Goal: Information Seeking & Learning: Learn about a topic

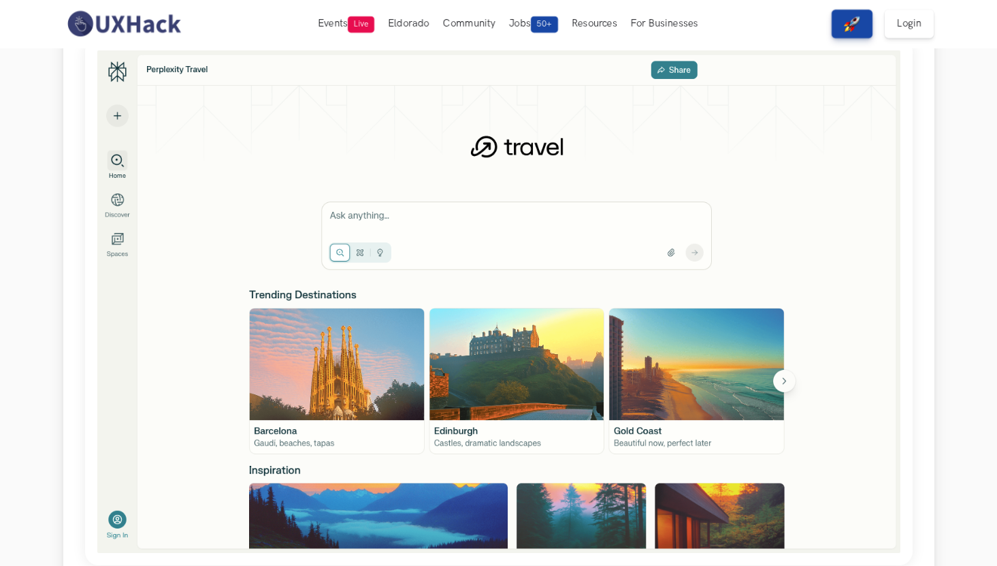
scroll to position [54, 0]
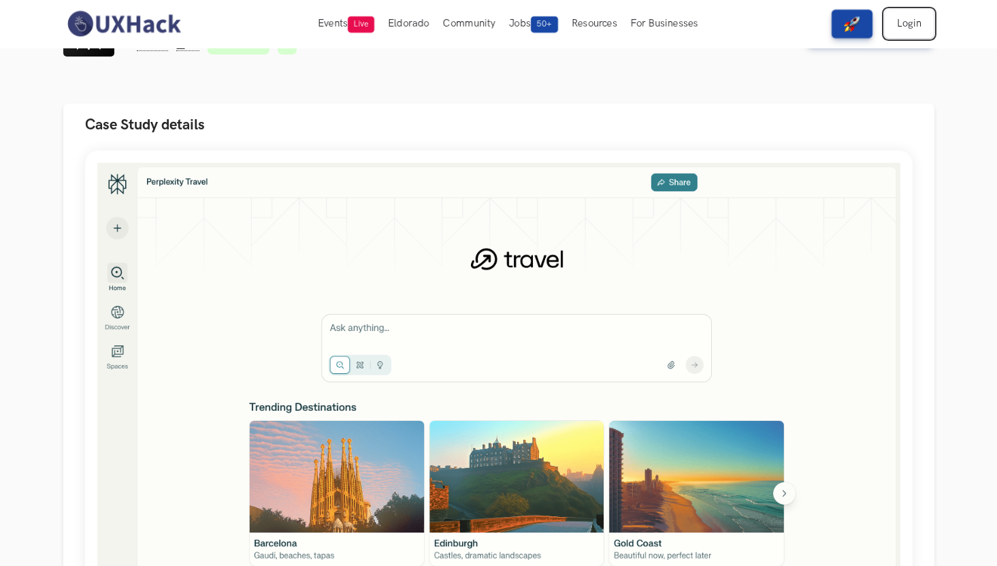
click at [845, 32] on link "Login" at bounding box center [909, 24] width 49 height 29
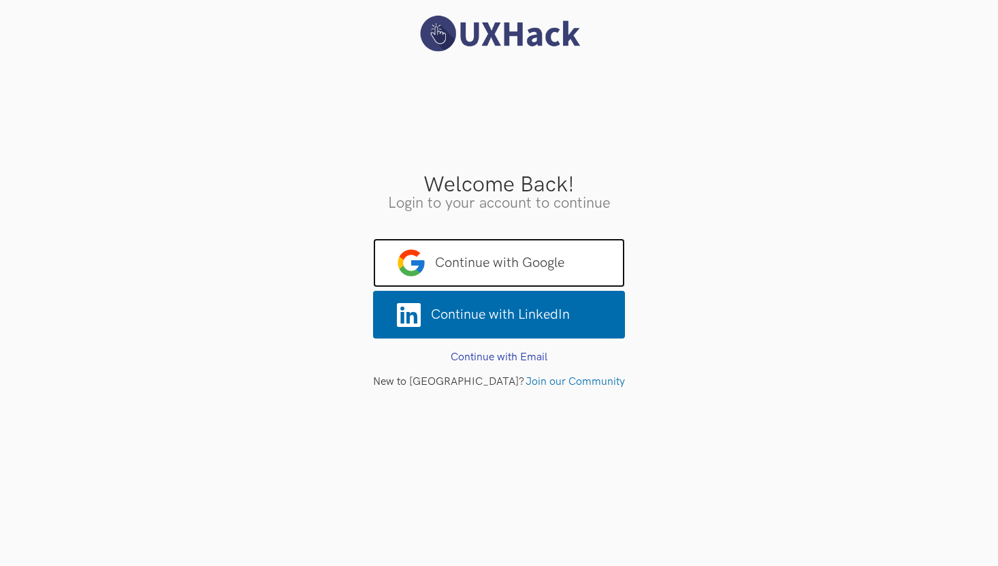
click at [591, 255] on span "Continue with Google" at bounding box center [499, 262] width 252 height 49
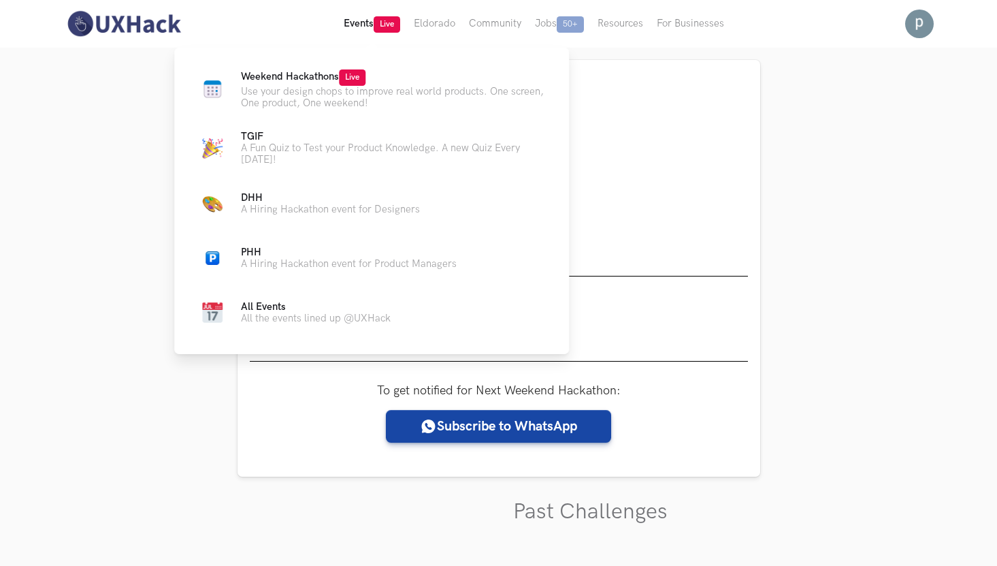
click at [344, 14] on button "Events Live" at bounding box center [372, 24] width 70 height 48
click at [384, 33] on button "Events Live" at bounding box center [372, 24] width 70 height 48
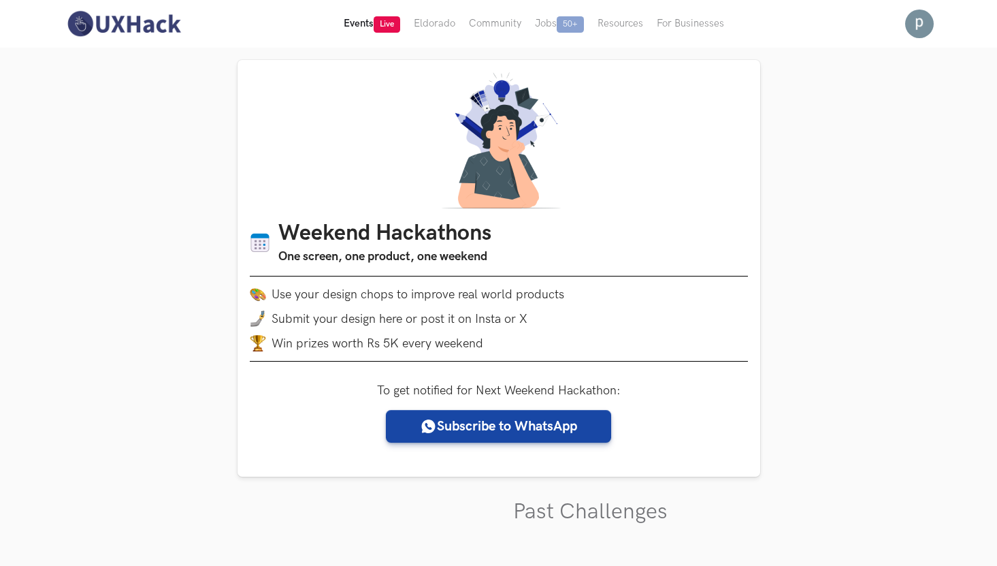
click at [380, 31] on span "Live" at bounding box center [387, 24] width 27 height 16
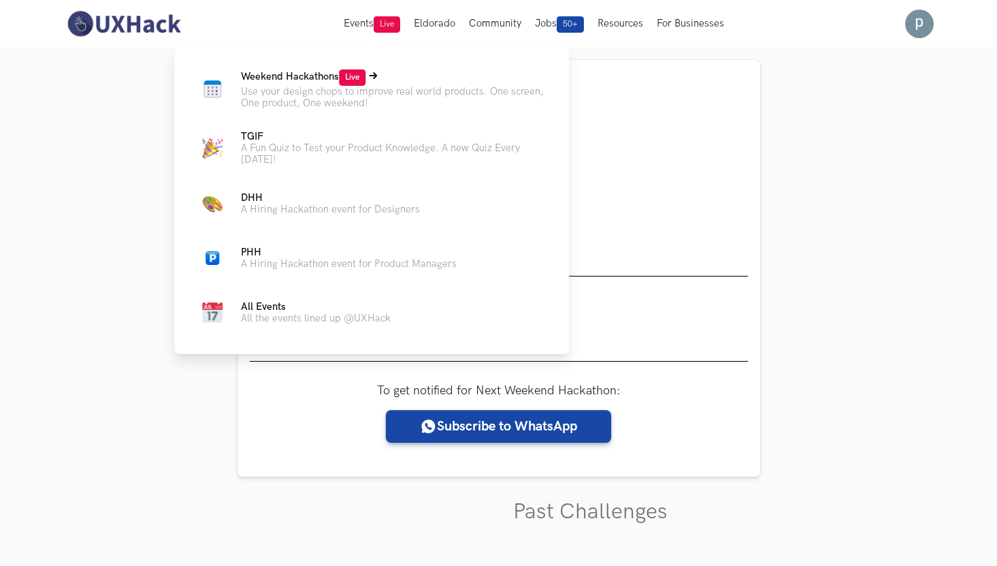
click at [354, 96] on p "Use your design chops to improve real world products. One screen, One product, …" at bounding box center [394, 97] width 306 height 23
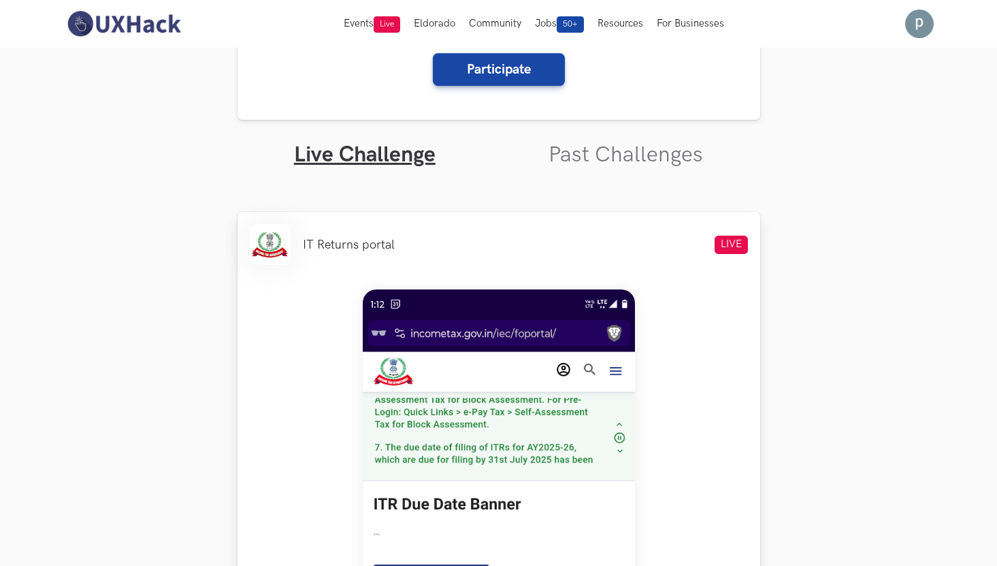
scroll to position [180, 0]
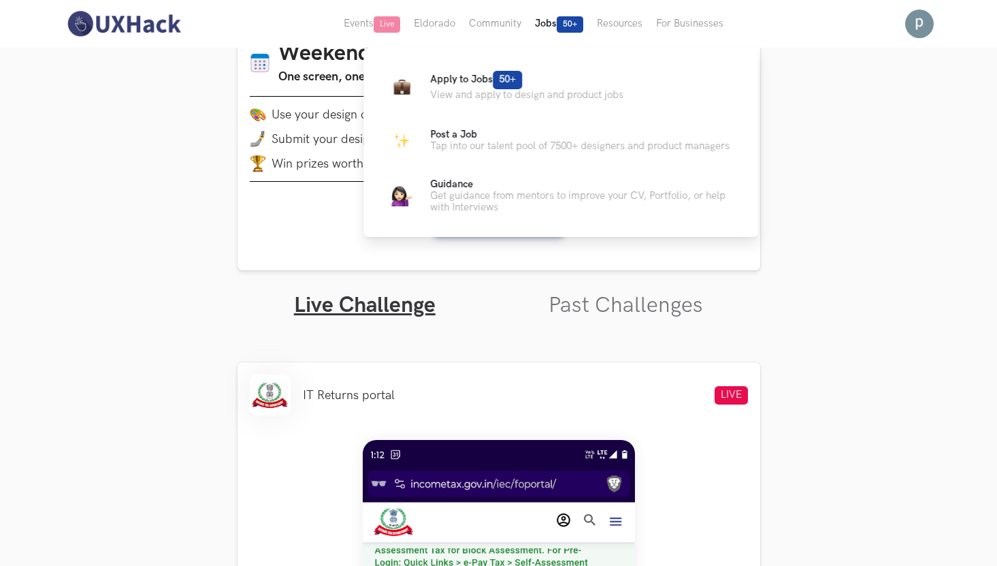
click at [577, 31] on span "50+" at bounding box center [570, 24] width 27 height 16
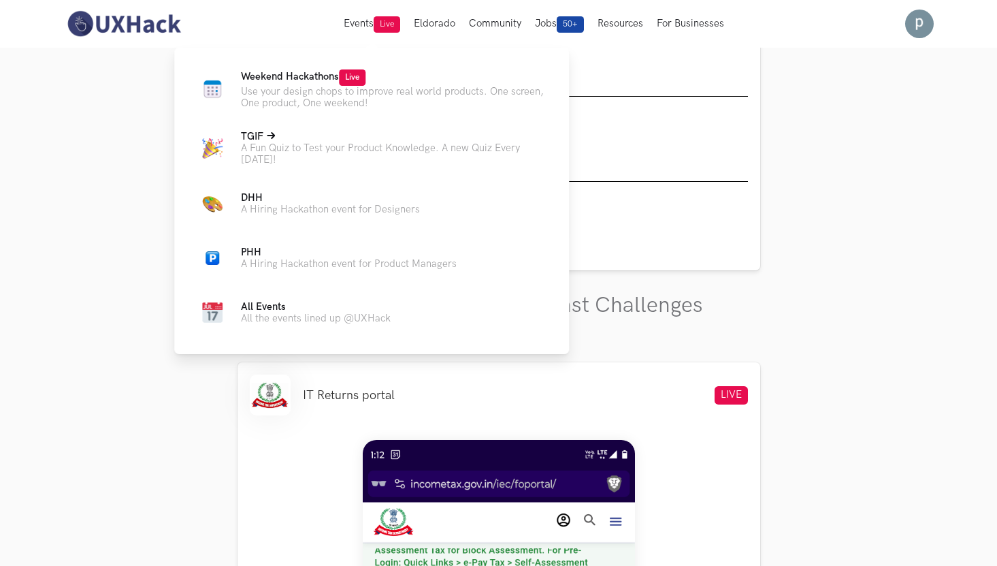
click at [307, 156] on p "A Fun Quiz to Test your Product Knowledge. A new Quiz Every [DATE]!" at bounding box center [394, 153] width 306 height 23
click at [308, 83] on p "Weekend Hackathons Live" at bounding box center [394, 77] width 306 height 16
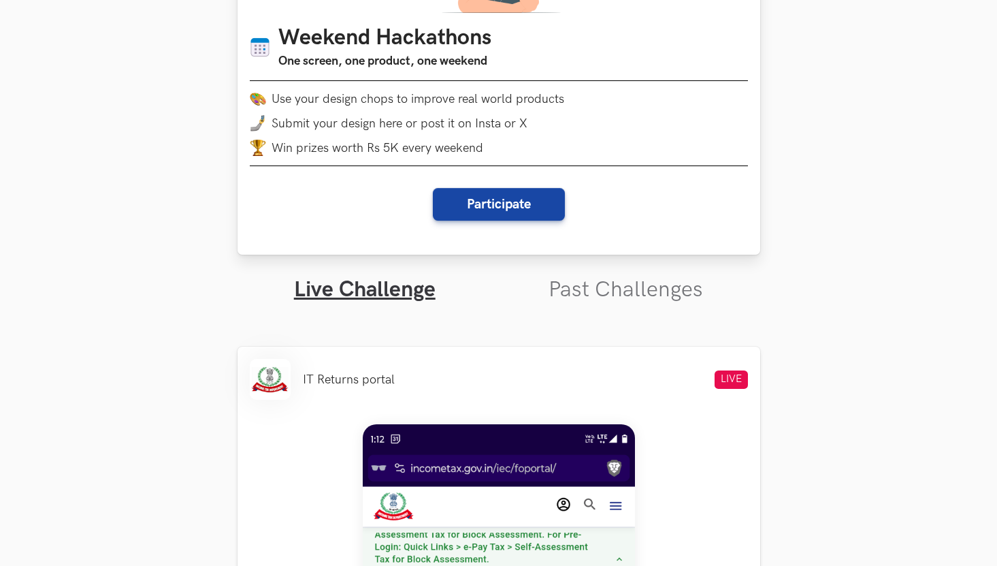
scroll to position [210, 0]
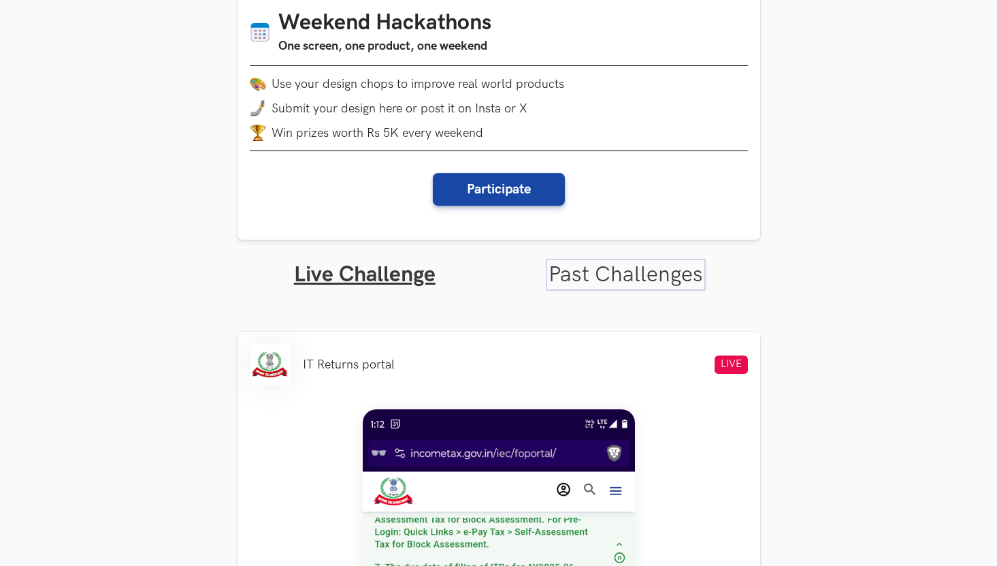
click at [585, 267] on link "Past Challenges" at bounding box center [626, 274] width 154 height 27
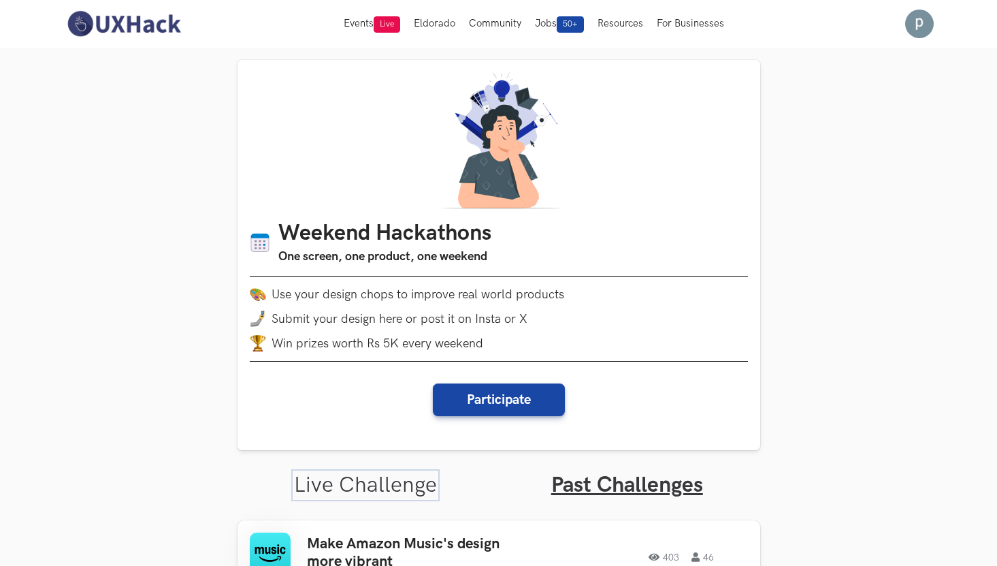
click at [381, 479] on link "Live Challenge" at bounding box center [365, 485] width 143 height 27
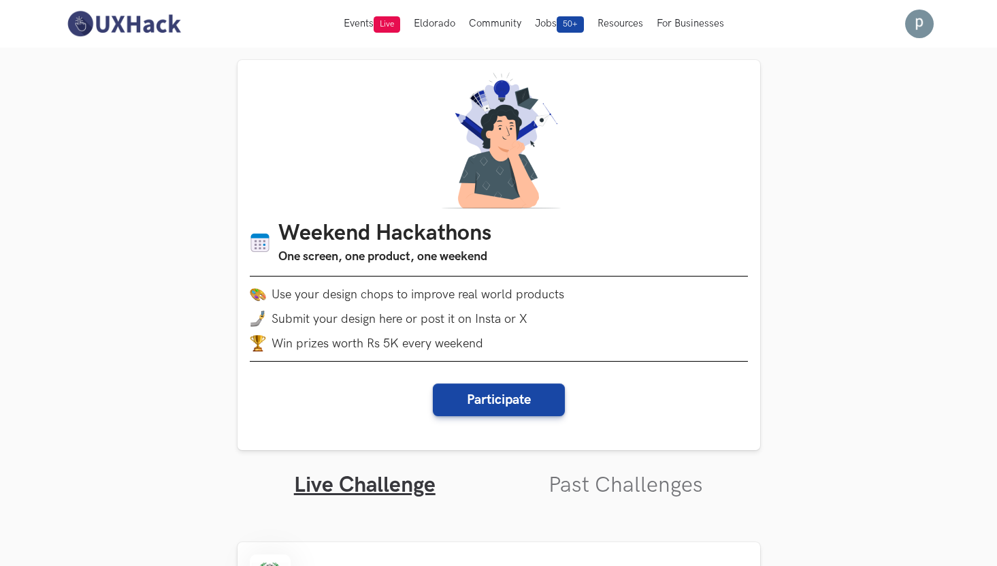
click at [543, 494] on ul "Live Challenge Past Challenges" at bounding box center [499, 474] width 523 height 48
click at [575, 491] on link "Past Challenges" at bounding box center [626, 485] width 154 height 27
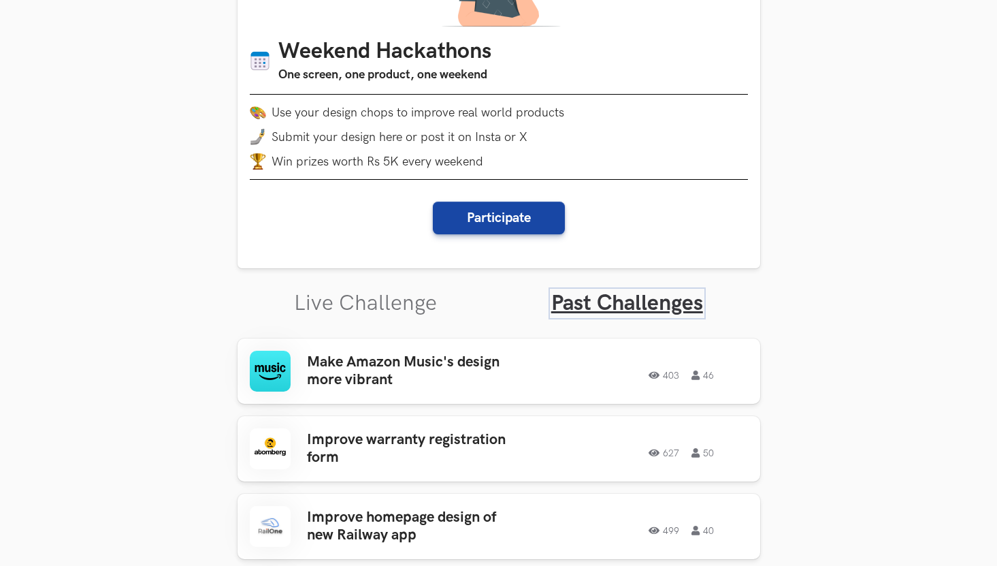
scroll to position [310, 0]
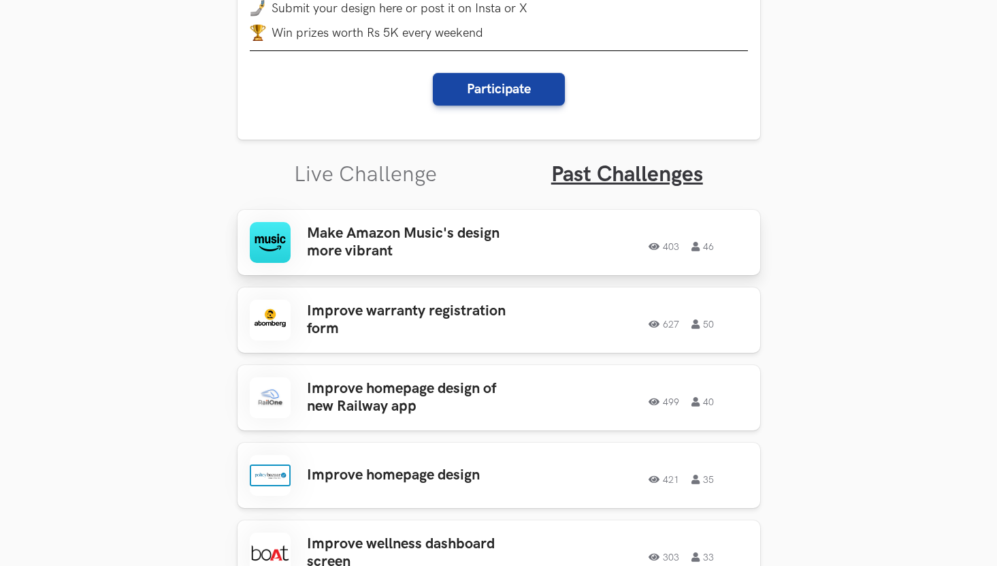
click at [501, 252] on h3 "Make Amazon Music's design more vibrant" at bounding box center [413, 243] width 212 height 36
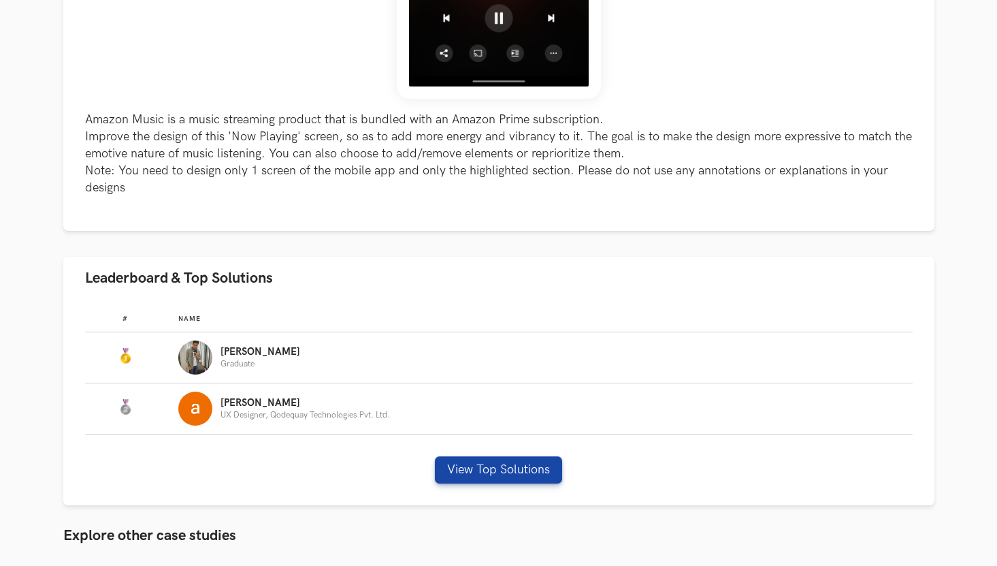
scroll to position [553, 0]
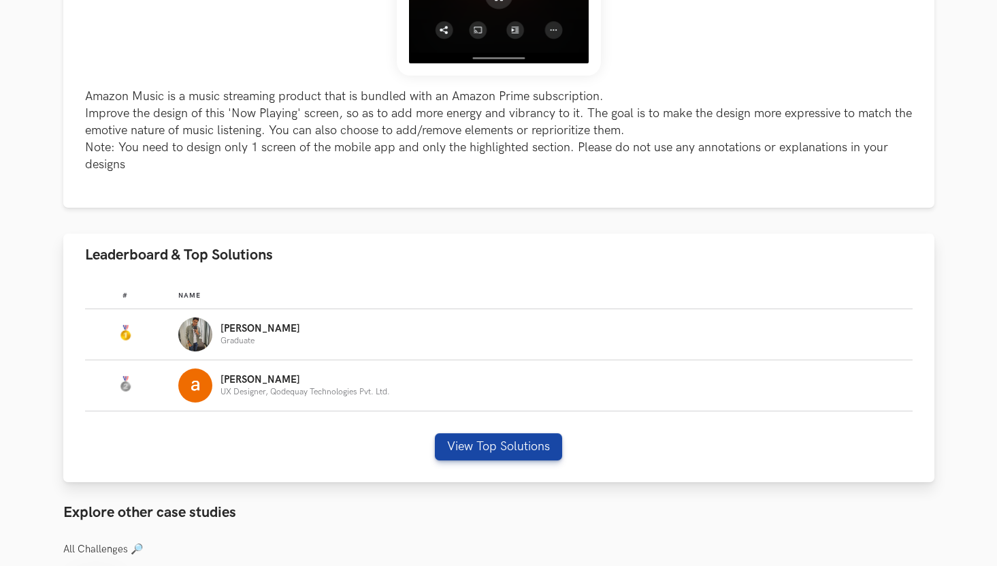
click at [320, 342] on div "[PERSON_NAME] Graduate" at bounding box center [538, 334] width 721 height 34
click at [465, 438] on button "View Top Solutions" at bounding box center [498, 446] width 127 height 27
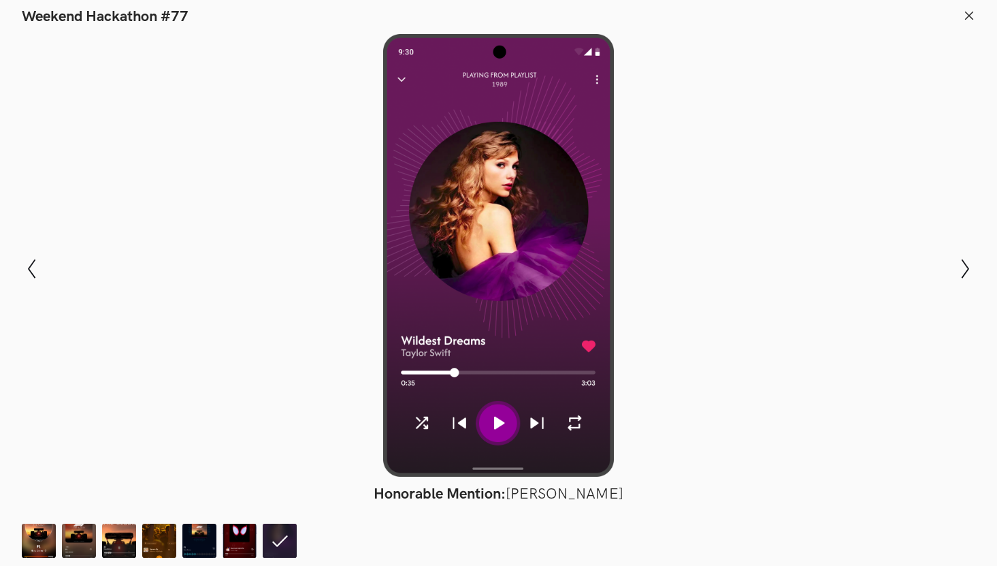
click at [971, 12] on icon at bounding box center [969, 16] width 12 height 12
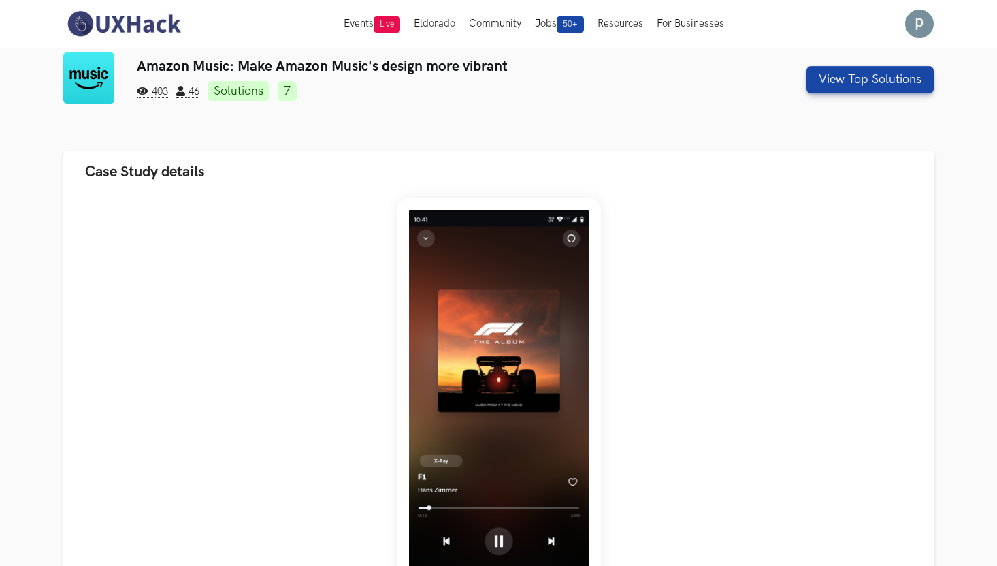
scroll to position [0, 0]
